Goal: Check status

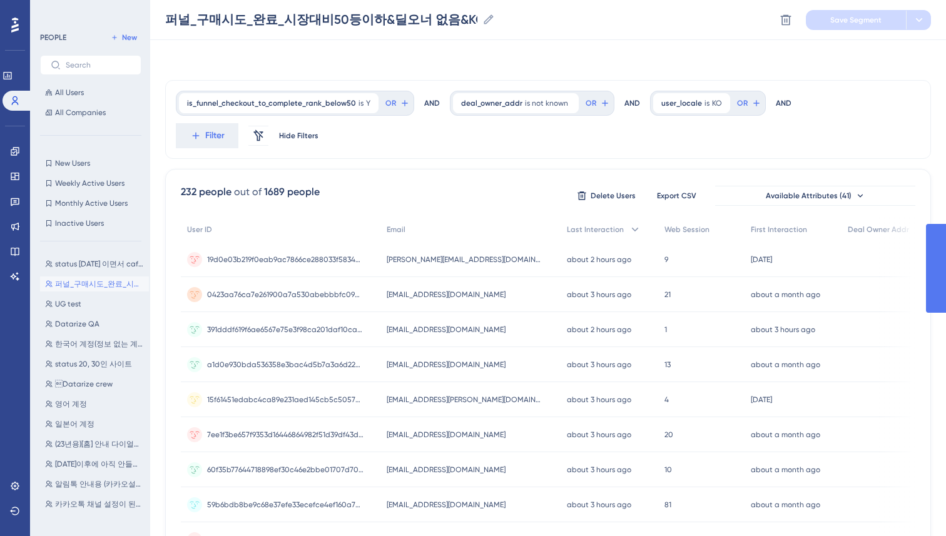
click at [161, 120] on div "Performance Users Engagement Widgets Feedback Product Updates Knowledge Base AI…" at bounding box center [548, 509] width 796 height 1018
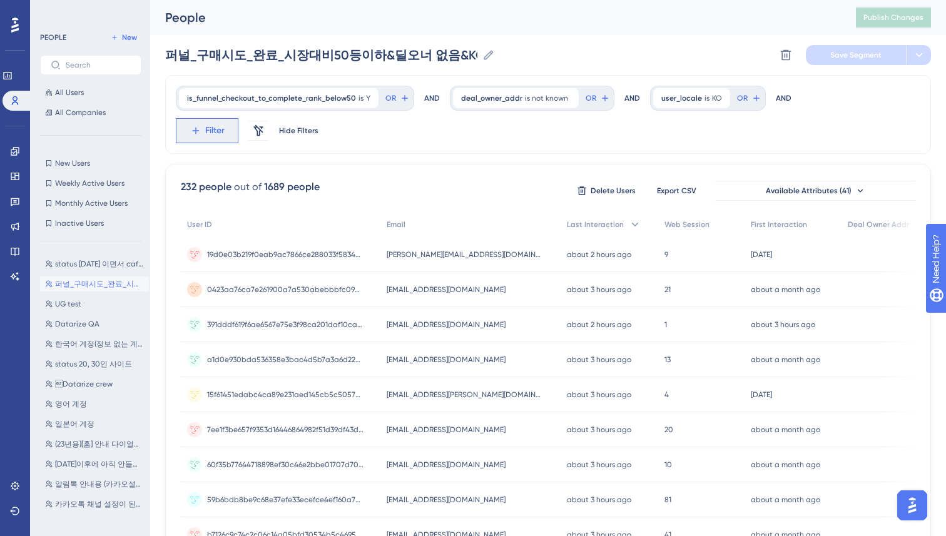
click at [194, 140] on button "Filter" at bounding box center [207, 130] width 63 height 25
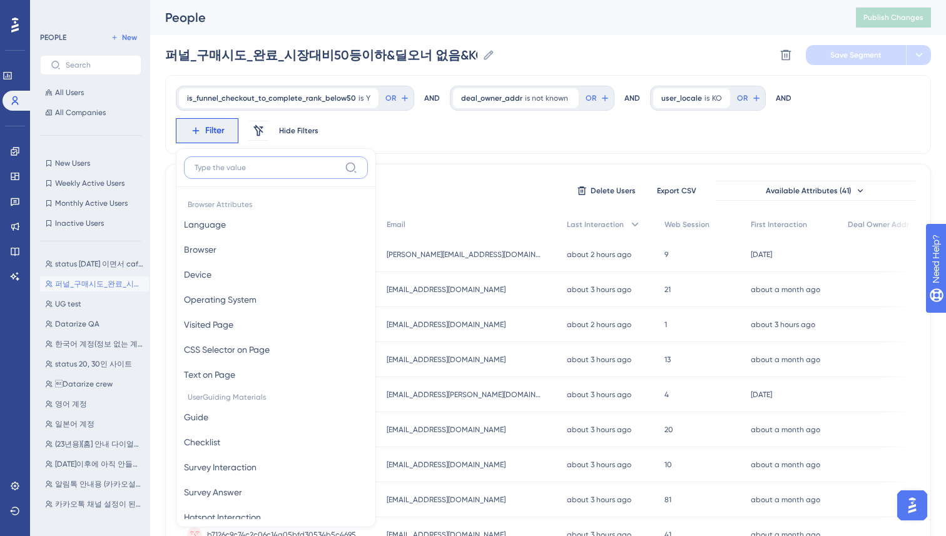
scroll to position [69, 0]
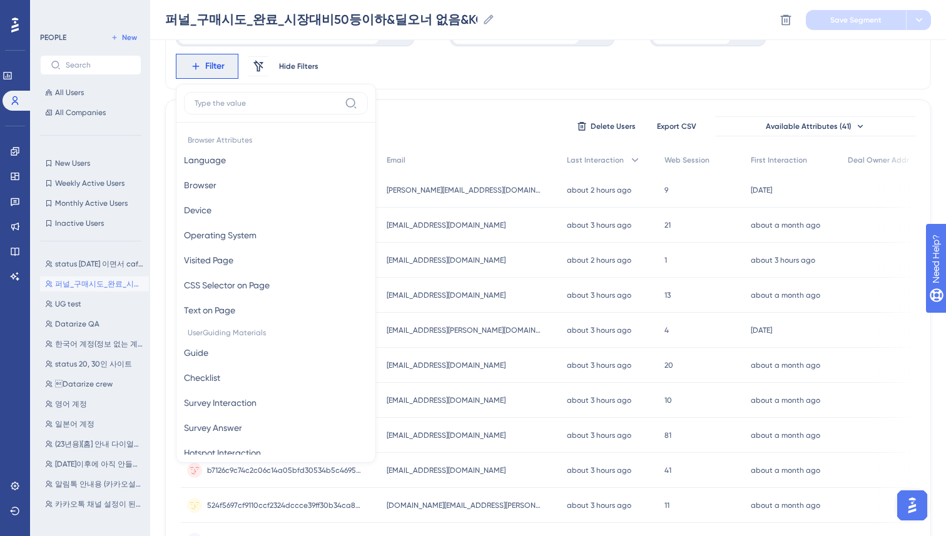
click at [264, 96] on label at bounding box center [276, 103] width 184 height 23
click at [264, 98] on input at bounding box center [267, 103] width 145 height 10
click at [256, 99] on input at bounding box center [267, 103] width 145 height 10
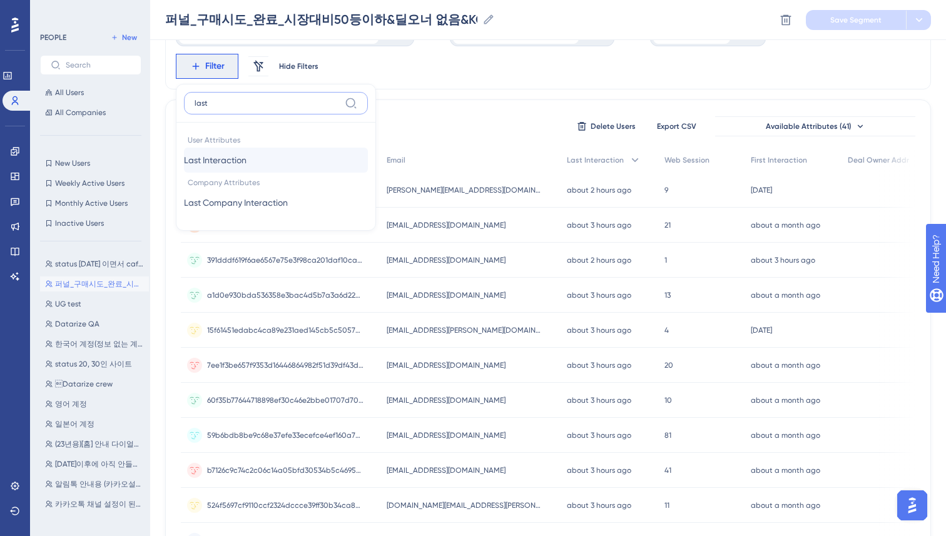
type input "last"
click at [241, 156] on span "Last Interaction" at bounding box center [215, 160] width 63 height 15
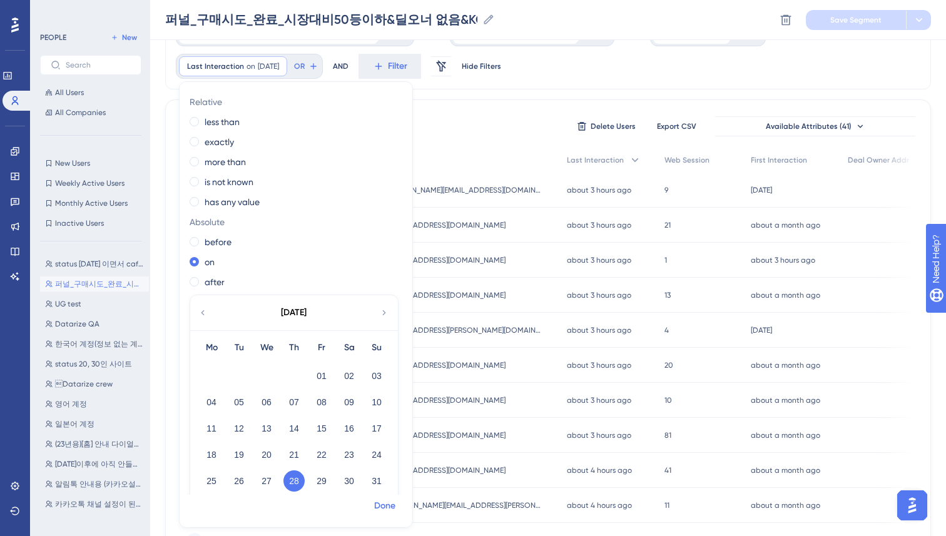
click at [392, 505] on span "Done" at bounding box center [384, 506] width 21 height 15
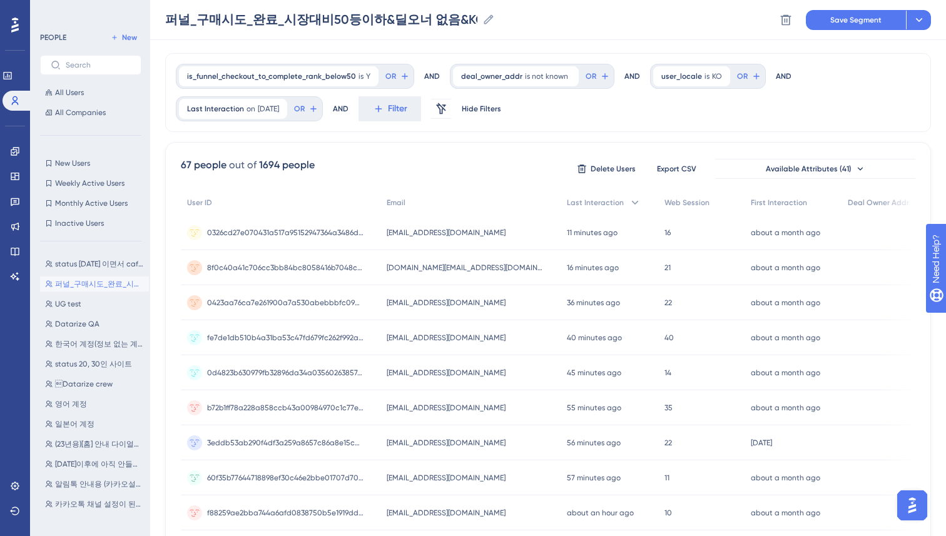
scroll to position [0, 0]
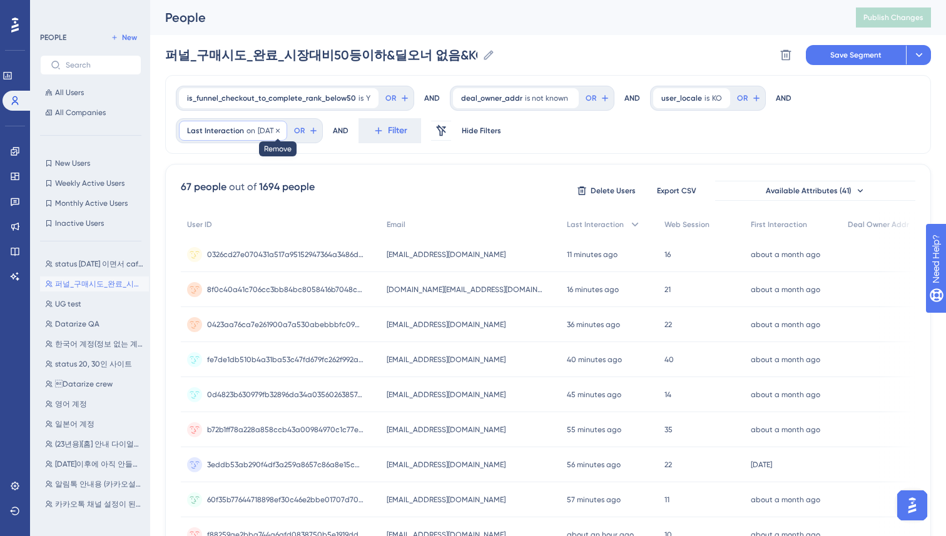
click at [281, 128] on icon at bounding box center [278, 131] width 8 height 8
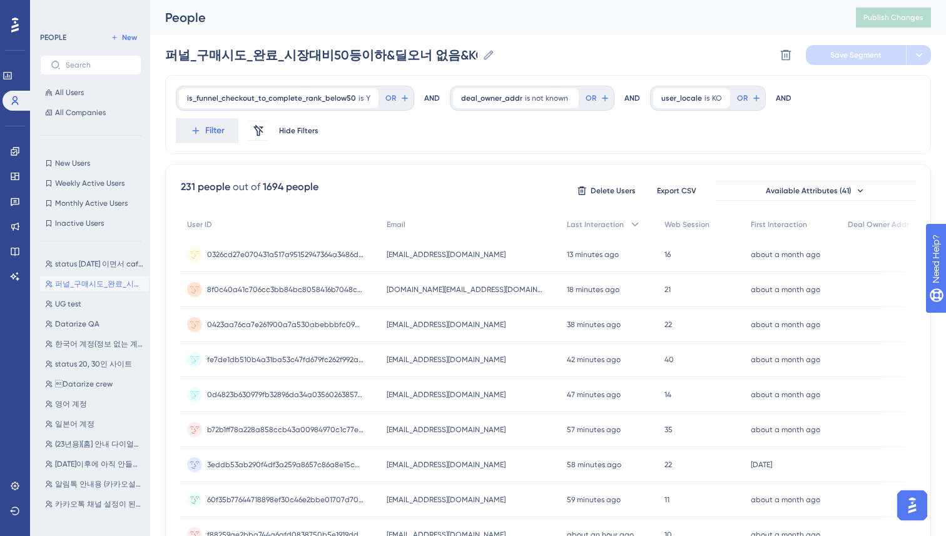
click at [449, 148] on div "is_funnel_checkout_to_complete_rank_below50 is Y Y Remove OR AND deal_owner_add…" at bounding box center [548, 114] width 766 height 79
click at [16, 146] on link at bounding box center [15, 151] width 10 height 20
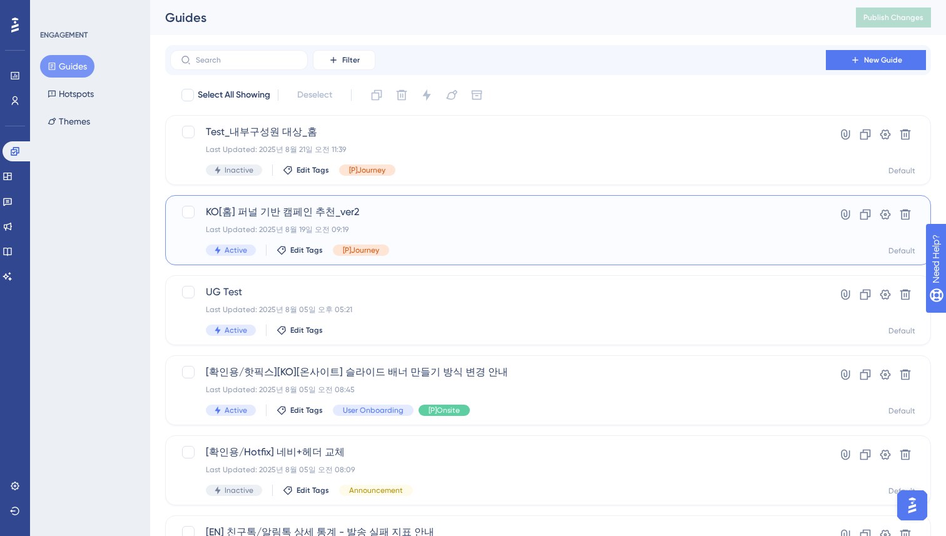
click at [432, 230] on div "Last Updated: 2025년 8월 19일 오전 09:19" at bounding box center [498, 230] width 584 height 10
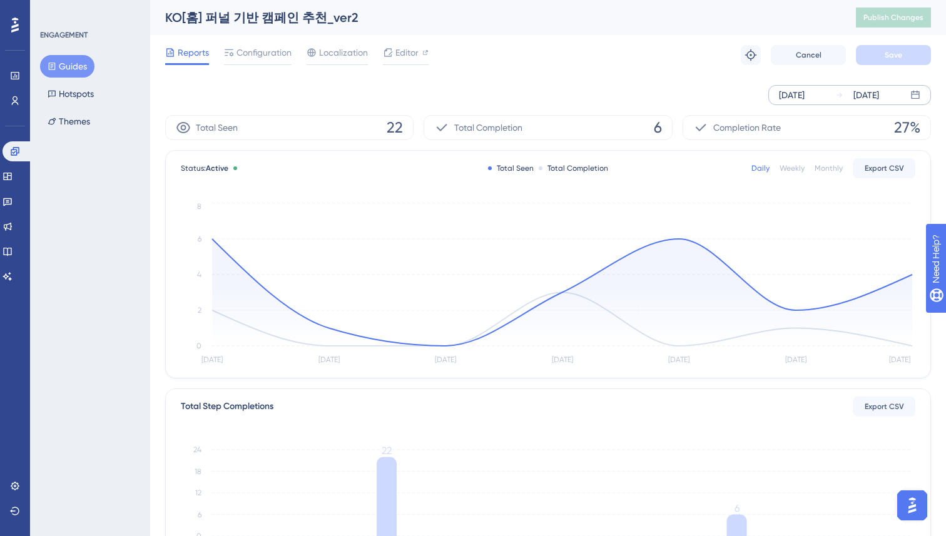
click at [848, 91] on div "[DATE]" at bounding box center [857, 95] width 43 height 15
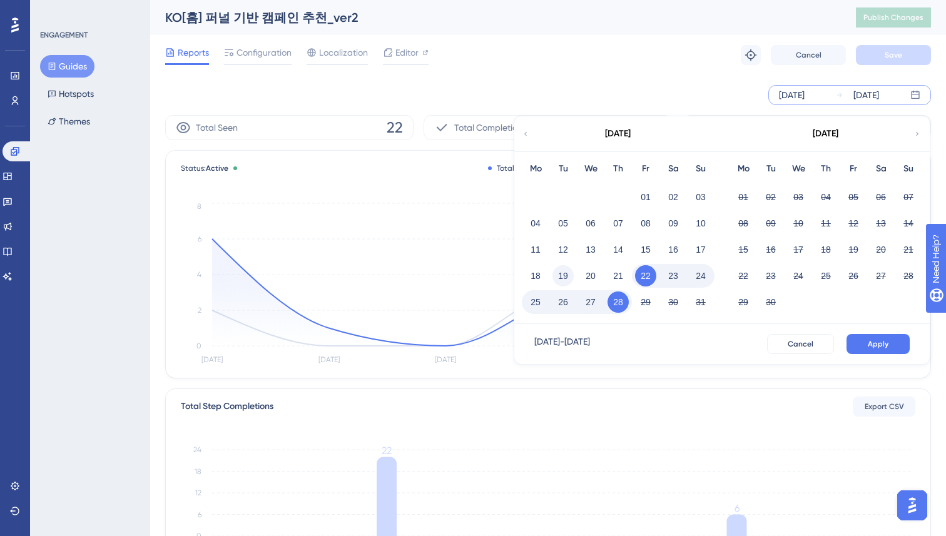
click at [559, 277] on button "19" at bounding box center [562, 275] width 21 height 21
click at [883, 345] on span "Apply" at bounding box center [878, 344] width 21 height 10
